Goal: Task Accomplishment & Management: Manage account settings

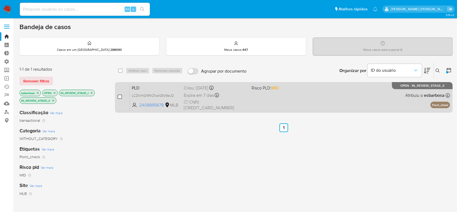
click at [119, 97] on input "checkbox" at bounding box center [120, 96] width 4 height 4
checkbox input "true"
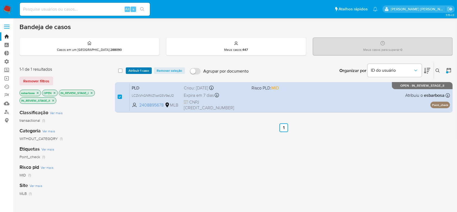
click at [132, 69] on span "Atribuir 1 caso" at bounding box center [139, 70] width 21 height 5
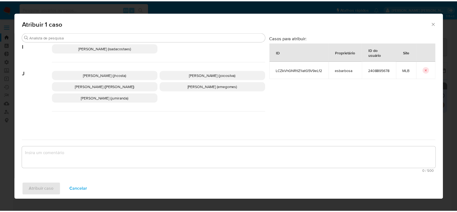
scroll to position [203, 0]
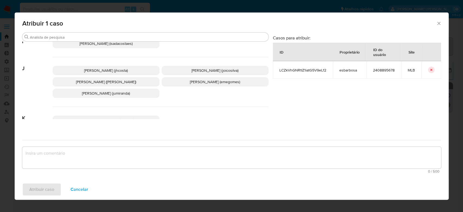
click at [141, 86] on p "Jonathan Hideki Shikay (jshikay)" at bounding box center [106, 81] width 107 height 9
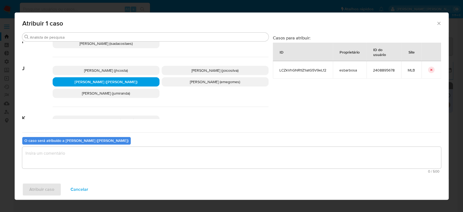
click at [120, 158] on textarea "assign-modal" at bounding box center [231, 157] width 419 height 22
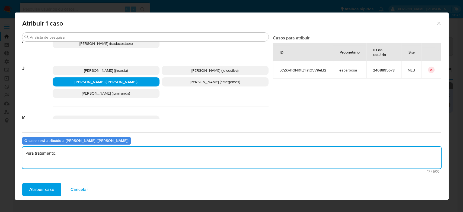
type textarea "Para tratamento."
click at [289, 69] on span "LCZkVhGNRtIZ1iatG5V9eLf2" at bounding box center [302, 70] width 47 height 5
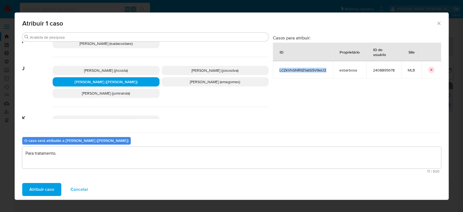
click at [289, 69] on span "LCZkVhGNRtIZ1iatG5V9eLf2" at bounding box center [302, 70] width 47 height 5
copy span "LCZkVhGNRtIZ1iatG5V9eLf2"
click at [45, 189] on span "Atribuir caso" at bounding box center [41, 189] width 25 height 12
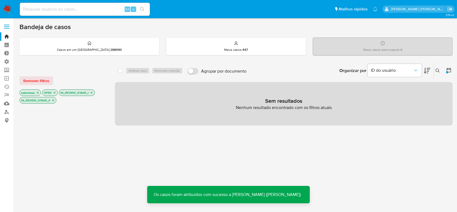
click at [37, 92] on icon "close-filter" at bounding box center [37, 92] width 3 height 3
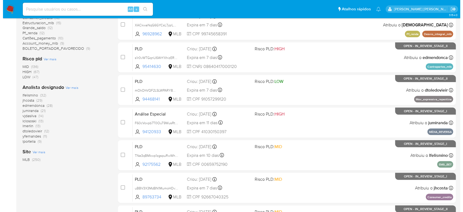
scroll to position [181, 0]
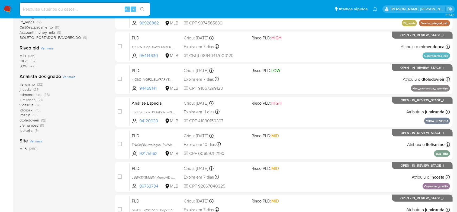
click at [69, 77] on span "Ver mais" at bounding box center [69, 76] width 13 height 5
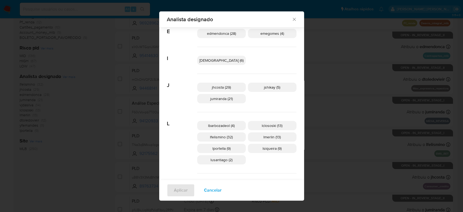
scroll to position [88, 0]
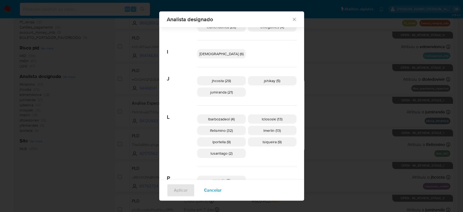
click at [228, 79] on span "jhcosta (29)" at bounding box center [221, 80] width 19 height 5
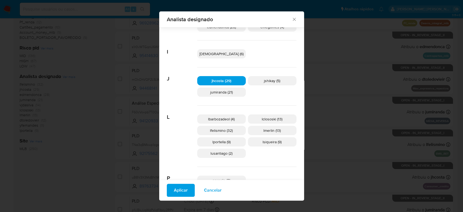
click at [188, 190] on span "Aplicar" at bounding box center [181, 190] width 14 height 12
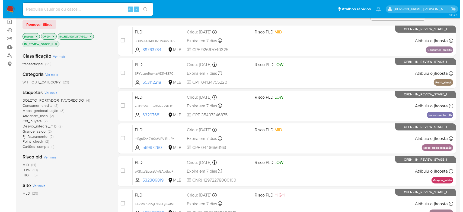
scroll to position [72, 0]
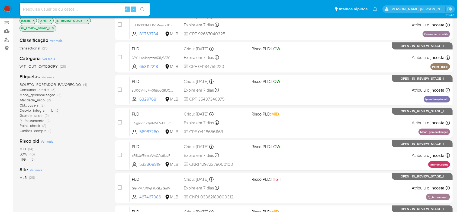
click at [48, 76] on span "Ver mais" at bounding box center [48, 76] width 13 height 5
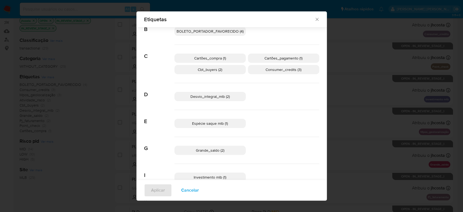
scroll to position [68, 0]
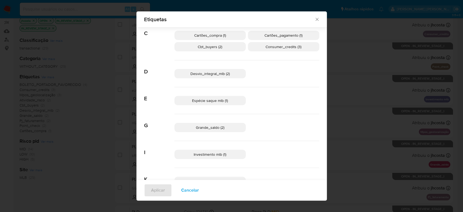
click at [214, 48] on span "Cbt_buyers (2)" at bounding box center [210, 46] width 24 height 5
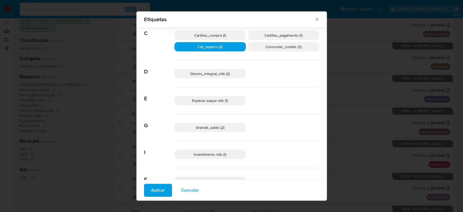
click at [274, 45] on span "Consumer_credits (3)" at bounding box center [284, 46] width 36 height 5
click at [208, 71] on span "Desvio_integral_mlb (2)" at bounding box center [209, 73] width 39 height 5
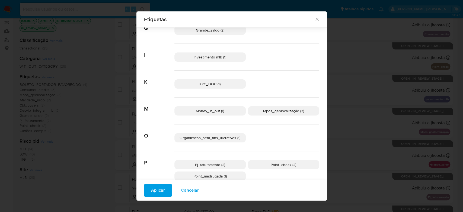
scroll to position [177, 0]
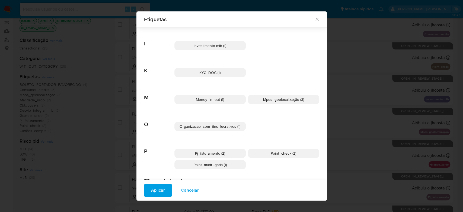
click at [215, 97] on span "Money_in_out (1)" at bounding box center [210, 99] width 28 height 5
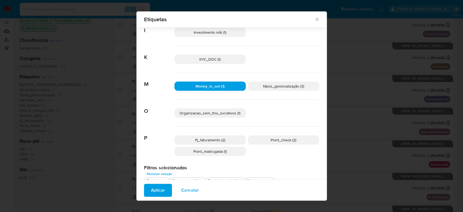
scroll to position [197, 0]
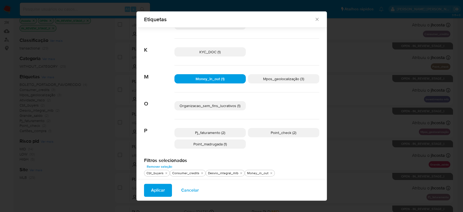
click at [199, 131] on span "Pj_faturamento (2)" at bounding box center [210, 132] width 30 height 5
click at [284, 131] on span "Point_check (2)" at bounding box center [283, 132] width 25 height 5
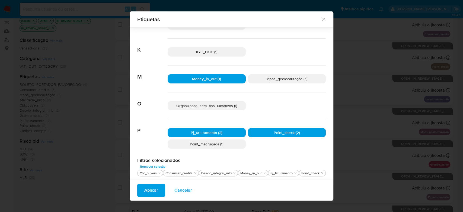
click at [218, 144] on span "Point_madrugada (1)" at bounding box center [206, 143] width 33 height 5
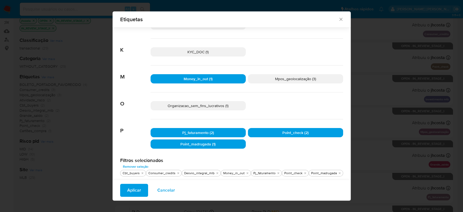
click at [138, 190] on span "Aplicar" at bounding box center [134, 190] width 14 height 12
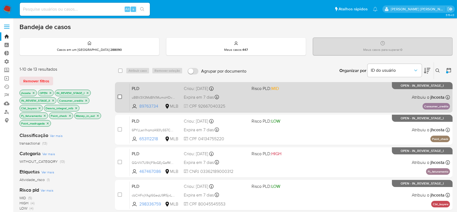
click at [118, 96] on input "checkbox" at bounding box center [120, 96] width 4 height 4
checkbox input "true"
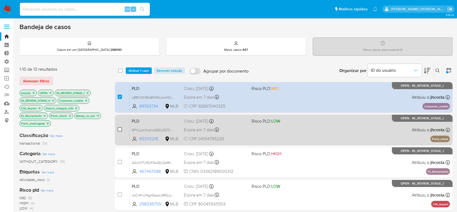
click at [118, 129] on input "checkbox" at bounding box center [120, 129] width 4 height 4
checkbox input "true"
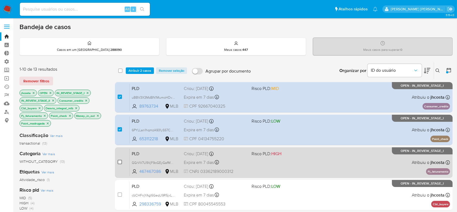
click at [119, 161] on input "checkbox" at bounding box center [120, 162] width 4 height 4
checkbox input "true"
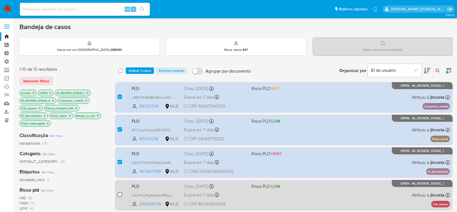
click at [118, 193] on input "checkbox" at bounding box center [120, 194] width 4 height 4
checkbox input "true"
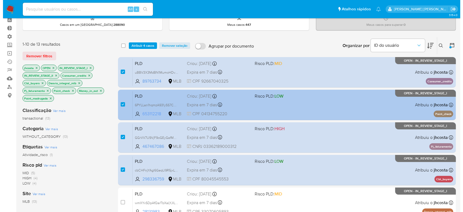
scroll to position [36, 0]
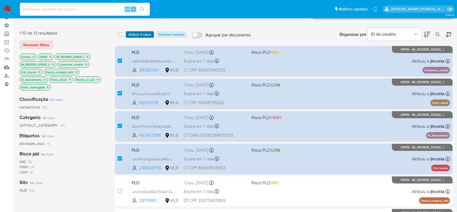
click at [145, 34] on span "Atribuir 4 casos" at bounding box center [140, 34] width 23 height 5
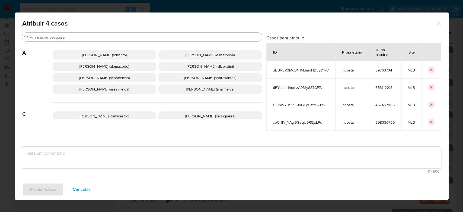
click at [289, 70] on span "uBBV3X3MdBN1MumoHDvyC4v7" at bounding box center [301, 70] width 56 height 5
copy span "uBBV3X3MdBN1MumoHDvyC4v7"
click at [307, 87] on span "6PYLLan1hqmzA931ySS7CP7z" at bounding box center [301, 87] width 56 height 5
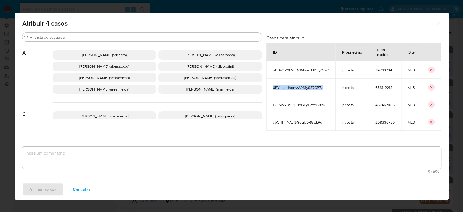
copy span "6PYLLan1hqmzA931ySS7CP7z"
click at [300, 101] on td "GGrVV7U9VjF9oGEyGafM58lm" at bounding box center [300, 104] width 69 height 17
click at [299, 102] on td "GGrVV7U9VjF9oGEyGafM58lm" at bounding box center [300, 104] width 69 height 17
copy span "GGrVV7U9VjF9oGEyGafM58lm"
click at [298, 121] on span "cbCHFnjYAgl6GeqU9R5jxLPd" at bounding box center [301, 122] width 56 height 5
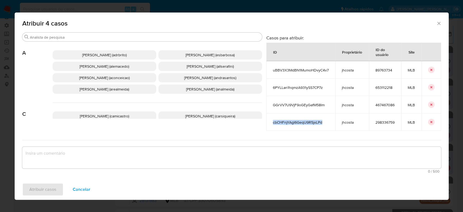
click at [298, 121] on span "cbCHFnjYAgl6GeqU9R5jxLPd" at bounding box center [301, 122] width 56 height 5
copy span "cbCHFnjYAgl6GeqU9R5jxLPd"
click at [99, 154] on textarea "assign-modal" at bounding box center [231, 157] width 419 height 22
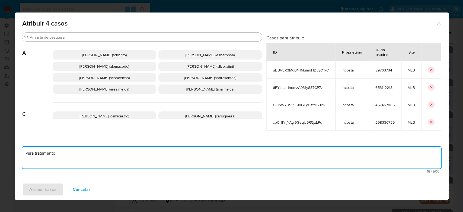
type textarea "Para tratamento."
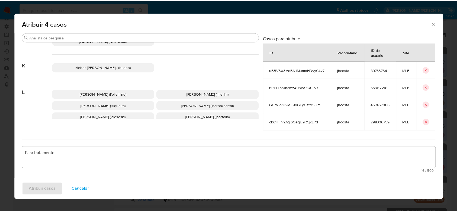
scroll to position [235, 0]
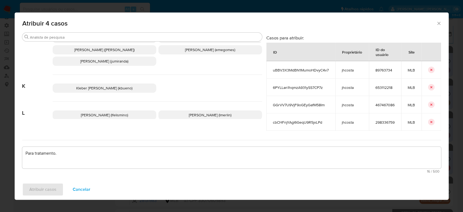
click at [129, 52] on span "Jonathan Hideki Shikay (jshikay)" at bounding box center [104, 49] width 60 height 5
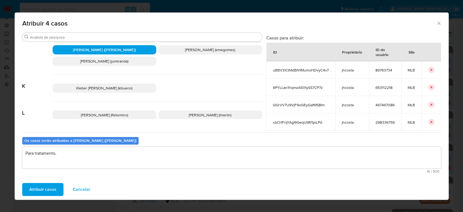
click at [50, 192] on span "Atribuir casos" at bounding box center [42, 189] width 27 height 12
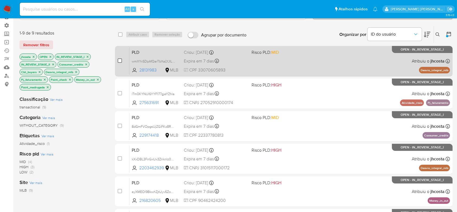
click at [119, 59] on input "checkbox" at bounding box center [120, 60] width 4 height 4
checkbox input "true"
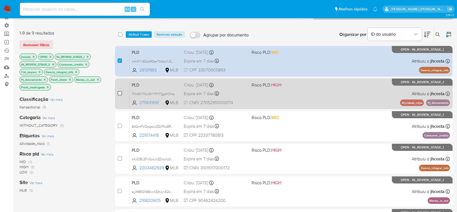
click at [120, 92] on input "checkbox" at bounding box center [120, 93] width 4 height 4
checkbox input "true"
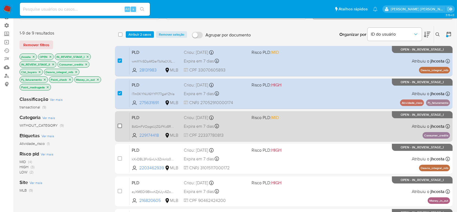
click at [121, 125] on input "checkbox" at bounding box center [120, 125] width 4 height 4
checkbox input "true"
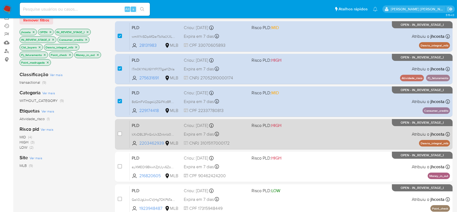
scroll to position [72, 0]
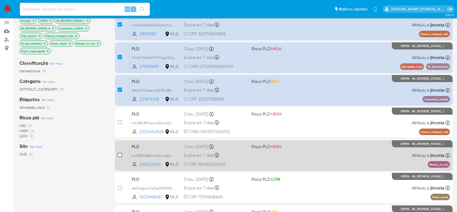
click at [120, 155] on input "checkbox" at bounding box center [120, 154] width 4 height 4
checkbox input "true"
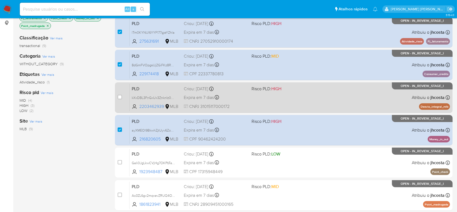
scroll to position [109, 0]
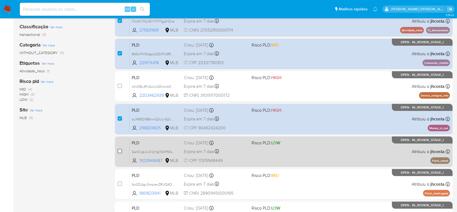
click at [121, 151] on input "checkbox" at bounding box center [120, 151] width 4 height 4
checkbox input "true"
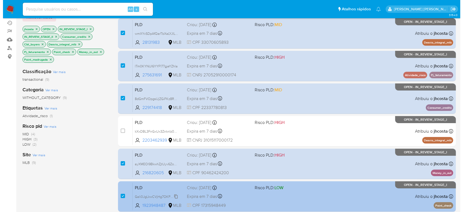
scroll to position [0, 0]
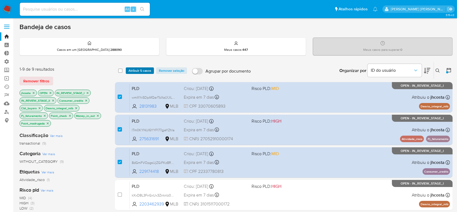
click at [143, 70] on span "Atribuir 5 casos" at bounding box center [140, 70] width 23 height 5
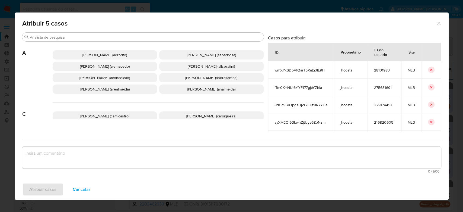
click at [304, 71] on span "wmXYxSDpAfQarTbXaLYJlL9H" at bounding box center [301, 70] width 53 height 5
copy span "wmXYxSDpAfQarTbXaLYJlL9H"
click at [302, 85] on span "lTm0KYNUl6YYF177gjeYZhla" at bounding box center [301, 87] width 53 height 5
click at [302, 89] on span "lTm0KYNUl6YYF177gjeYZhla" at bounding box center [301, 87] width 53 height 5
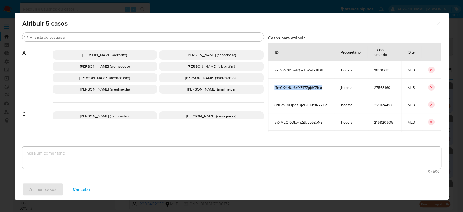
click at [302, 89] on span "lTm0KYNUl6YYF177gjeYZhla" at bounding box center [301, 87] width 53 height 5
copy span "lTm0KYNUl6YYF177gjeYZhla"
click at [304, 103] on span "8dGmFVOpgsUjZGiFKz8R7YHa" at bounding box center [301, 104] width 53 height 5
copy span "8dGmFVOpgsUjZGiFKz8R7YHa"
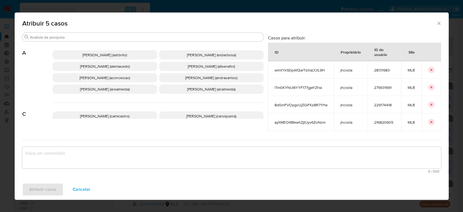
click at [302, 120] on span "ayXMEOl9BkwhZjtUyv6ZoNzm" at bounding box center [301, 122] width 53 height 5
copy span "ayXMEOl9BkwhZjtUyv6ZoNzm"
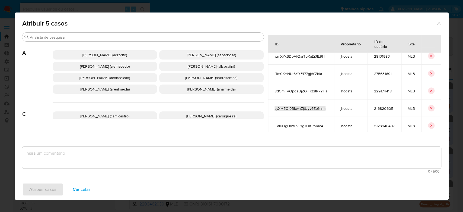
scroll to position [22, 0]
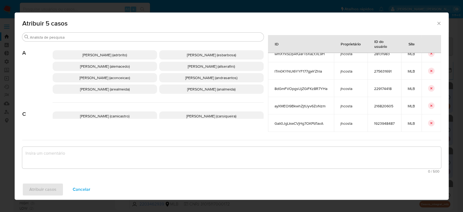
click at [301, 121] on span "Gali0JgLkwCVjHg7OKPbTavA" at bounding box center [301, 123] width 53 height 5
copy span "Gali0JgLkwCVjHg7OKPbTavA"
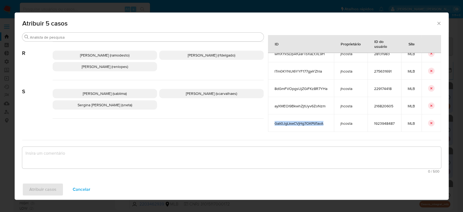
scroll to position [532, 0]
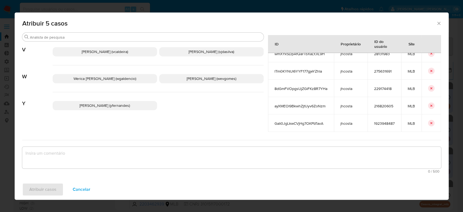
click at [128, 51] on span "Vitoria Rodrigues Caldeira (vcaldeira)" at bounding box center [105, 51] width 46 height 5
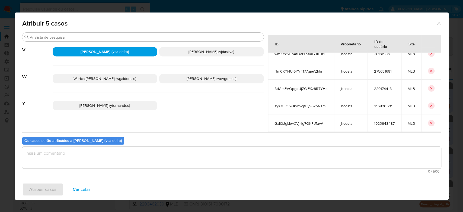
click at [96, 159] on textarea "assign-modal" at bounding box center [231, 157] width 419 height 22
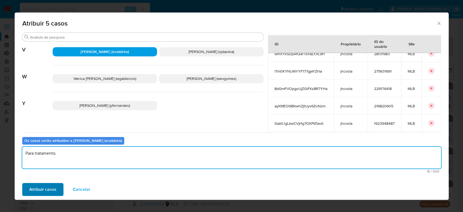
type textarea "Para tratamento."
click at [48, 189] on span "Atribuir casos" at bounding box center [42, 189] width 27 height 12
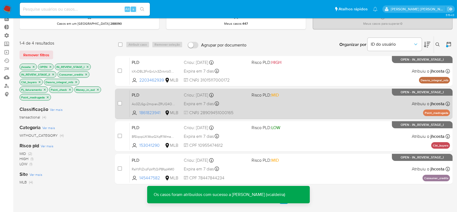
scroll to position [36, 0]
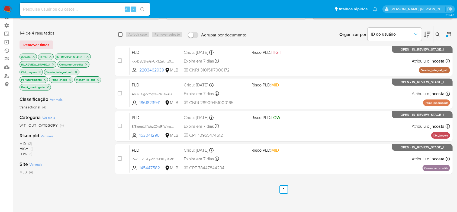
click at [122, 34] on input "checkbox" at bounding box center [120, 34] width 4 height 4
checkbox input "true"
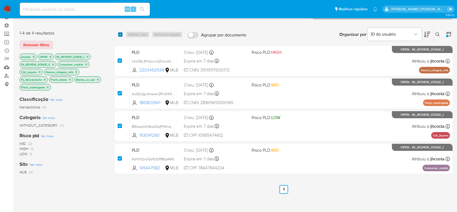
checkbox input "true"
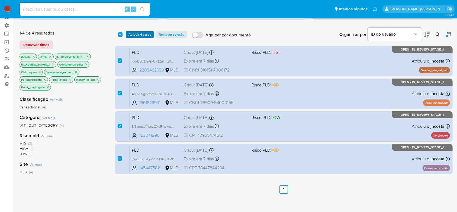
click at [137, 34] on span "Atribuir 4 casos" at bounding box center [140, 34] width 23 height 5
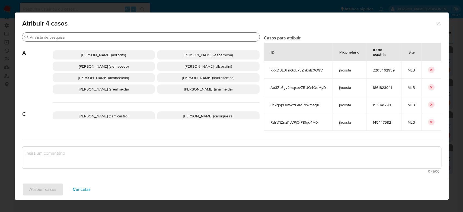
click at [155, 40] on div "Procurar" at bounding box center [140, 37] width 237 height 9
click at [159, 37] on input "Procurar" at bounding box center [144, 37] width 228 height 5
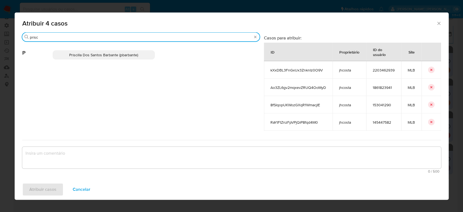
type input "prisc"
click at [106, 53] on span "Priscilla Dos Santos Barbante (pbarbante)" at bounding box center [103, 54] width 69 height 5
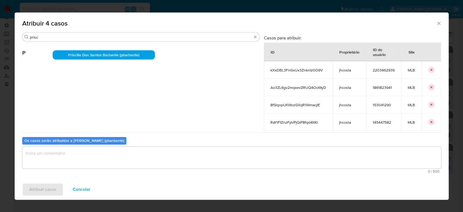
click at [102, 163] on textarea "assign-modal" at bounding box center [231, 157] width 419 height 22
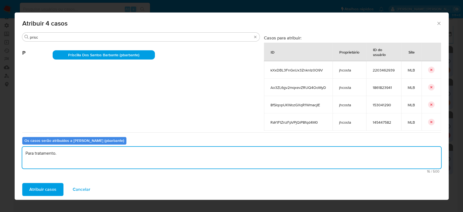
type textarea "Para tratamento."
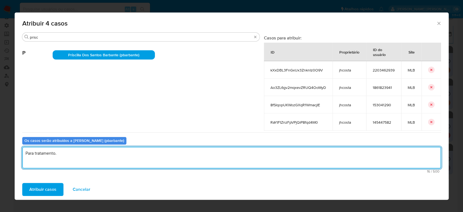
click at [287, 71] on span "kXxDBL3FnGxUx3ZnknIz0O9V" at bounding box center [298, 70] width 56 height 5
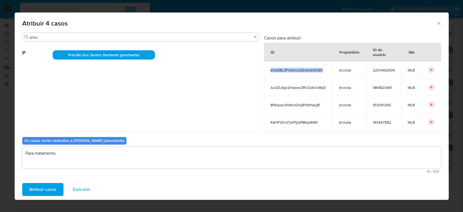
click at [287, 71] on span "kXxDBL3FnGxUx3ZnknIz0O9V" at bounding box center [298, 70] width 56 height 5
click at [303, 87] on span "Ao3ZL6gv2mqxevZRUQ4OoMyD" at bounding box center [298, 87] width 56 height 5
click at [302, 107] on td "8fSlqopUKWozGXqR1WmacjIE" at bounding box center [298, 104] width 69 height 17
click at [303, 103] on span "8fSlqopUKWozGXqR1WmacjIE" at bounding box center [298, 104] width 56 height 5
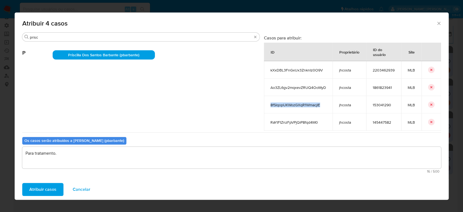
click at [303, 103] on span "8fSlqopUKWozGXqR1WmacjIE" at bounding box center [298, 104] width 56 height 5
click at [300, 123] on span "RaYtFtZnzFpVPjQiP8fqd4M0" at bounding box center [298, 122] width 56 height 5
click at [53, 186] on span "Atribuir casos" at bounding box center [42, 189] width 27 height 12
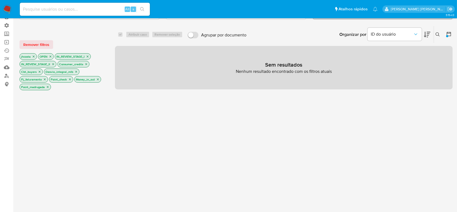
click at [87, 64] on icon "close-filter" at bounding box center [86, 63] width 3 height 3
click at [79, 63] on icon "close-filter" at bounding box center [77, 63] width 3 height 3
click at [90, 63] on icon "close-filter" at bounding box center [90, 64] width 2 height 2
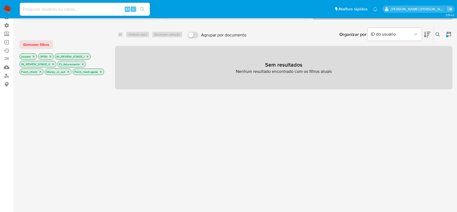
click at [83, 62] on icon "close-filter" at bounding box center [82, 63] width 3 height 3
click at [79, 64] on icon "close-filter" at bounding box center [78, 63] width 3 height 3
click at [82, 63] on icon "close-filter" at bounding box center [80, 63] width 3 height 3
click at [85, 63] on icon "close-filter" at bounding box center [85, 63] width 3 height 3
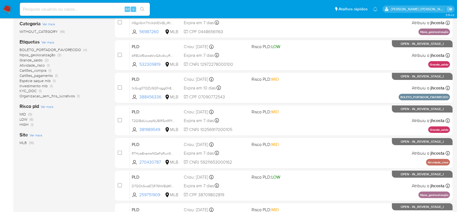
scroll to position [109, 0]
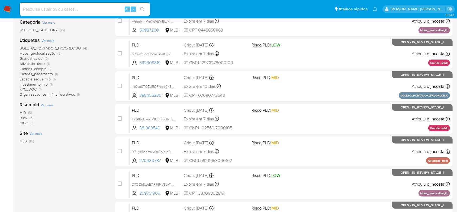
click at [41, 84] on span "Investimento mlb" at bounding box center [34, 83] width 28 height 5
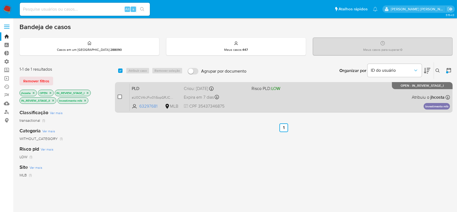
click at [118, 95] on input "checkbox" at bounding box center [120, 96] width 4 height 4
checkbox input "true"
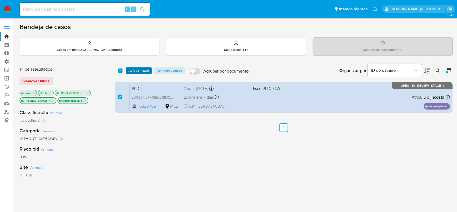
click at [140, 70] on span "Atribuir 1 caso" at bounding box center [139, 70] width 21 height 5
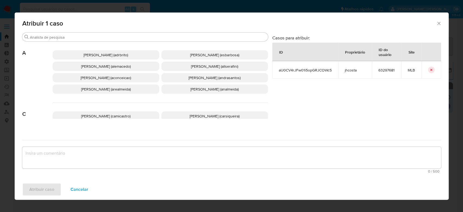
click at [286, 71] on span "aU0CV4rJFw01i5opGRJCOWc5" at bounding box center [305, 70] width 53 height 5
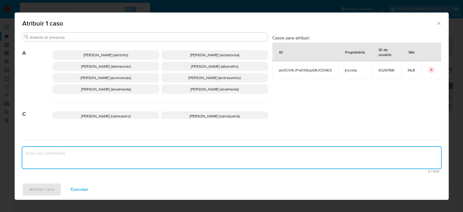
click at [161, 155] on textarea "assign-modal" at bounding box center [231, 157] width 419 height 22
type textarea "Para tratamento."
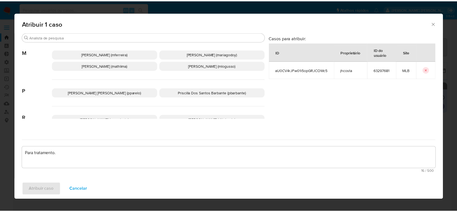
scroll to position [372, 0]
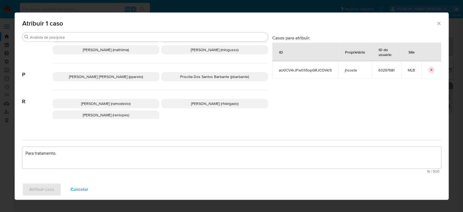
click at [197, 79] on span "Priscilla Dos Santos Barbante (pbarbante)" at bounding box center [214, 76] width 69 height 5
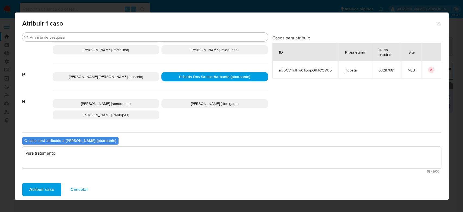
click at [47, 187] on span "Atribuir caso" at bounding box center [41, 189] width 25 height 12
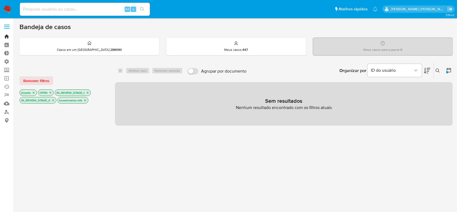
click at [7, 38] on link "Bandeja" at bounding box center [32, 36] width 65 height 8
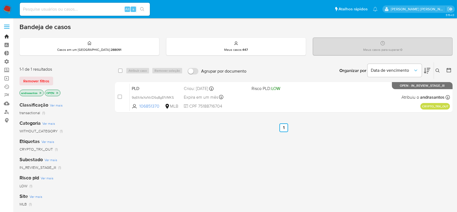
click at [5, 35] on link "Bandeja" at bounding box center [32, 36] width 65 height 8
click at [40, 92] on icon "close-filter" at bounding box center [40, 92] width 3 height 3
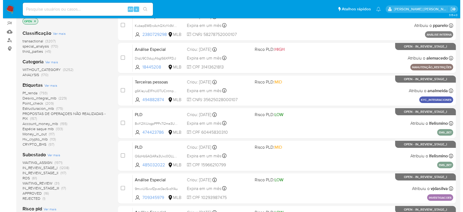
scroll to position [109, 0]
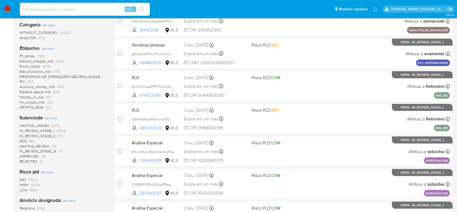
click at [54, 118] on span "Ver mais" at bounding box center [50, 117] width 13 height 5
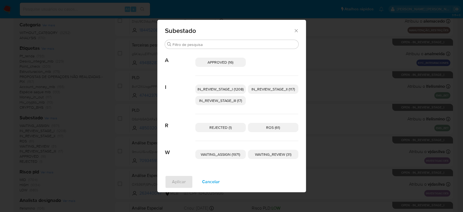
click at [225, 90] on span "IN_REVIEW_STAGE_I (1208)" at bounding box center [220, 88] width 46 height 5
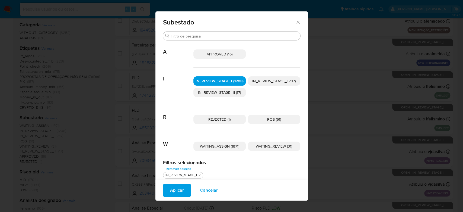
click at [281, 77] on p "IN_REVIEW_STAGE_II (117)" at bounding box center [274, 80] width 52 height 9
click at [176, 188] on span "Aplicar" at bounding box center [177, 190] width 14 height 12
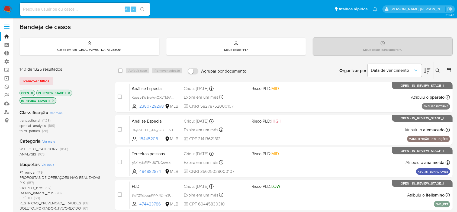
click at [449, 69] on icon at bounding box center [449, 70] width 4 height 4
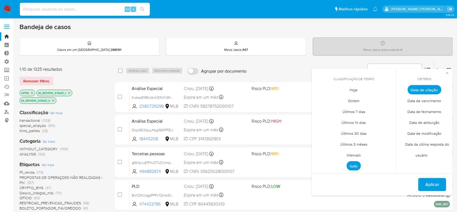
click at [355, 155] on span "Intervalo" at bounding box center [353, 154] width 25 height 11
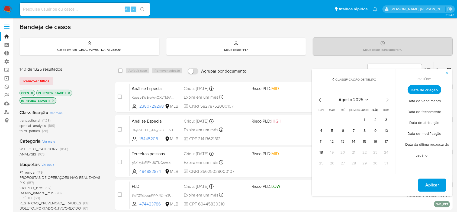
click at [321, 99] on icon "Mes anterior" at bounding box center [320, 99] width 7 height 7
click at [333, 122] on button "1" at bounding box center [332, 119] width 9 height 9
click at [387, 101] on icon "Mes siguiente" at bounding box center [388, 100] width 2 height 4
click at [375, 129] on button "9" at bounding box center [375, 130] width 9 height 9
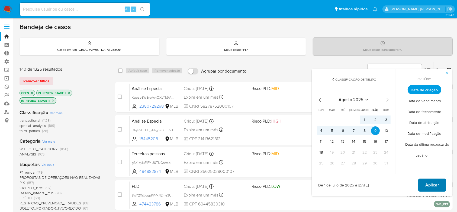
click at [431, 181] on span "Aplicar" at bounding box center [433, 185] width 14 height 12
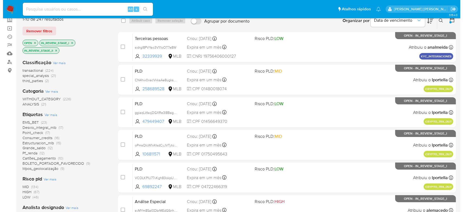
scroll to position [72, 0]
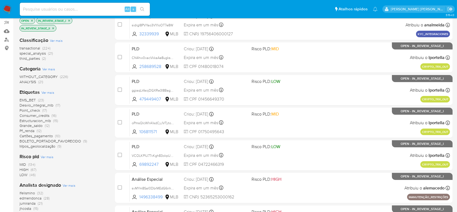
click at [68, 184] on span "Ver mais" at bounding box center [69, 185] width 13 height 5
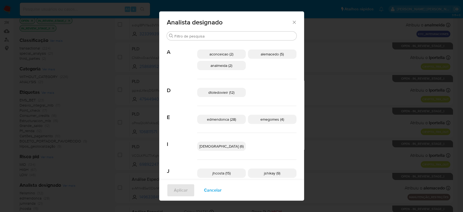
click at [213, 51] on p "aconceicao (2)" at bounding box center [221, 53] width 49 height 9
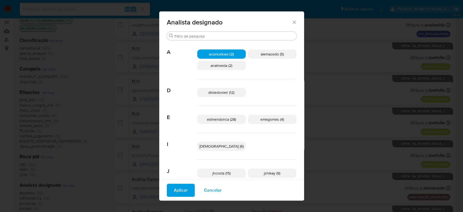
click at [188, 188] on span "Aplicar" at bounding box center [181, 190] width 14 height 12
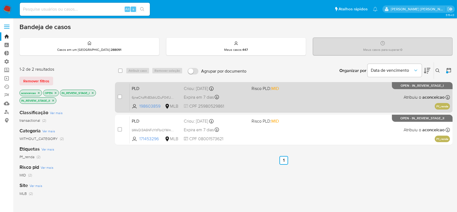
click at [247, 101] on div "PLD 6jneChzRk83dkUDuF041JkOC 198603859 MLB Risco PLD: MID Criou: 12/07/2025 Cri…" at bounding box center [290, 96] width 321 height 27
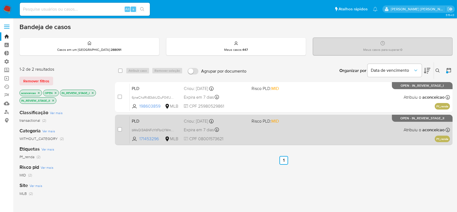
click at [247, 130] on div "Expira em 7 dias Expira em 26/08/2025 01:05:35" at bounding box center [215, 129] width 63 height 7
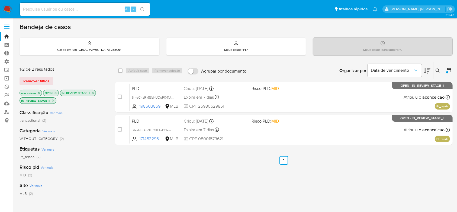
click at [39, 91] on icon "close-filter" at bounding box center [38, 92] width 3 height 3
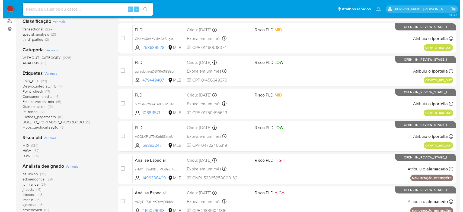
scroll to position [109, 0]
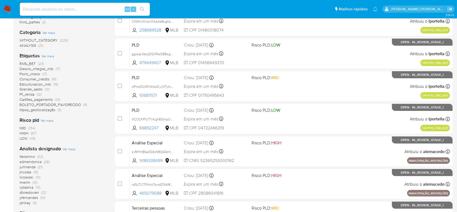
click at [72, 149] on span "Ver mais" at bounding box center [69, 148] width 13 height 5
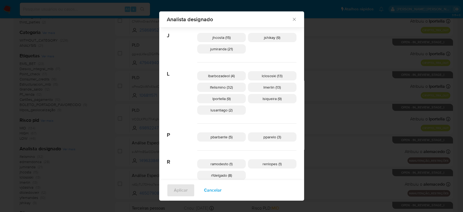
scroll to position [141, 0]
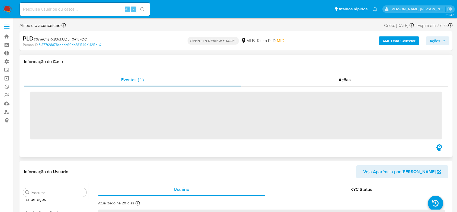
scroll to position [242, 0]
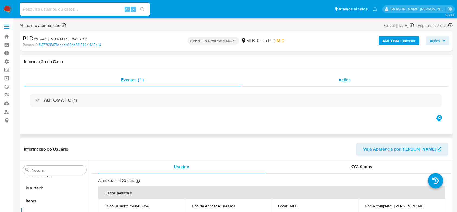
click at [345, 78] on span "Ações" at bounding box center [345, 79] width 12 height 6
select select "10"
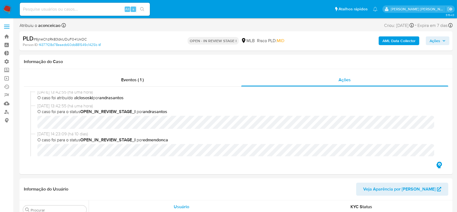
scroll to position [0, 0]
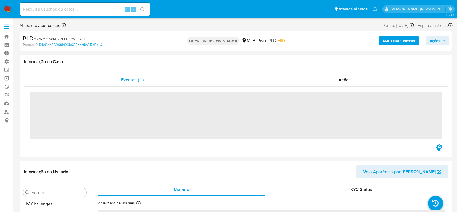
scroll to position [242, 0]
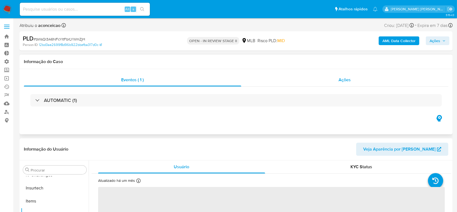
select select "10"
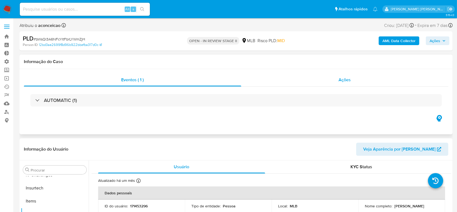
click at [345, 78] on span "Ações" at bounding box center [345, 79] width 12 height 6
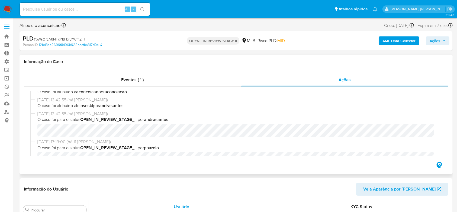
scroll to position [0, 0]
